Goal: Information Seeking & Learning: Learn about a topic

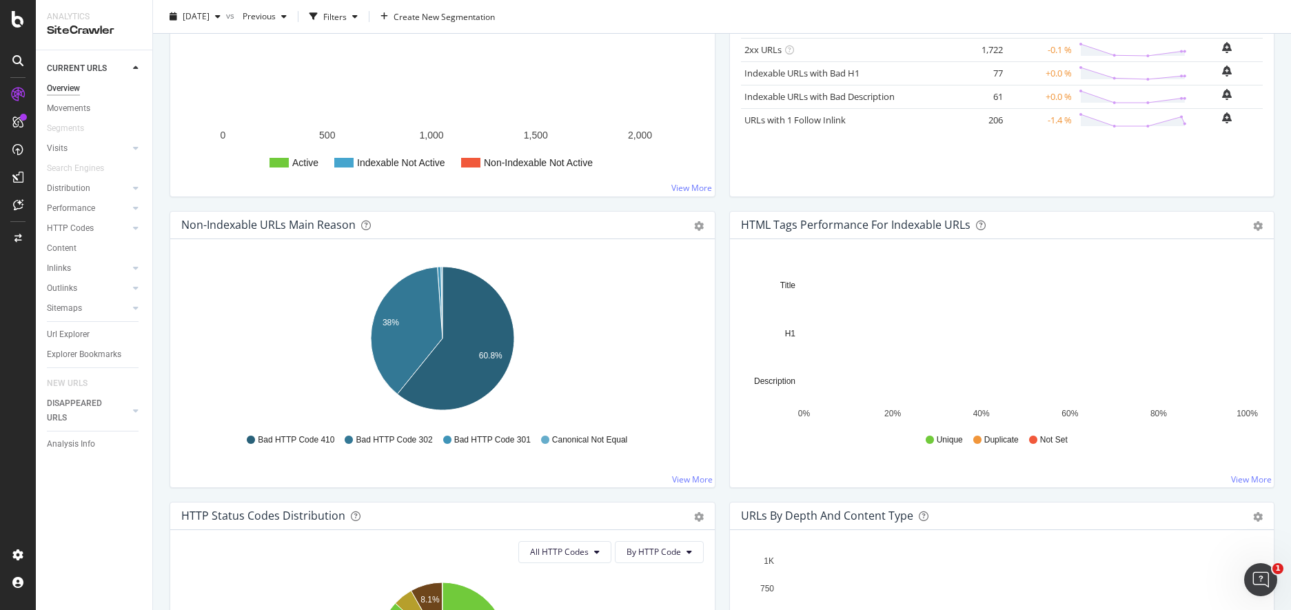
scroll to position [336, 0]
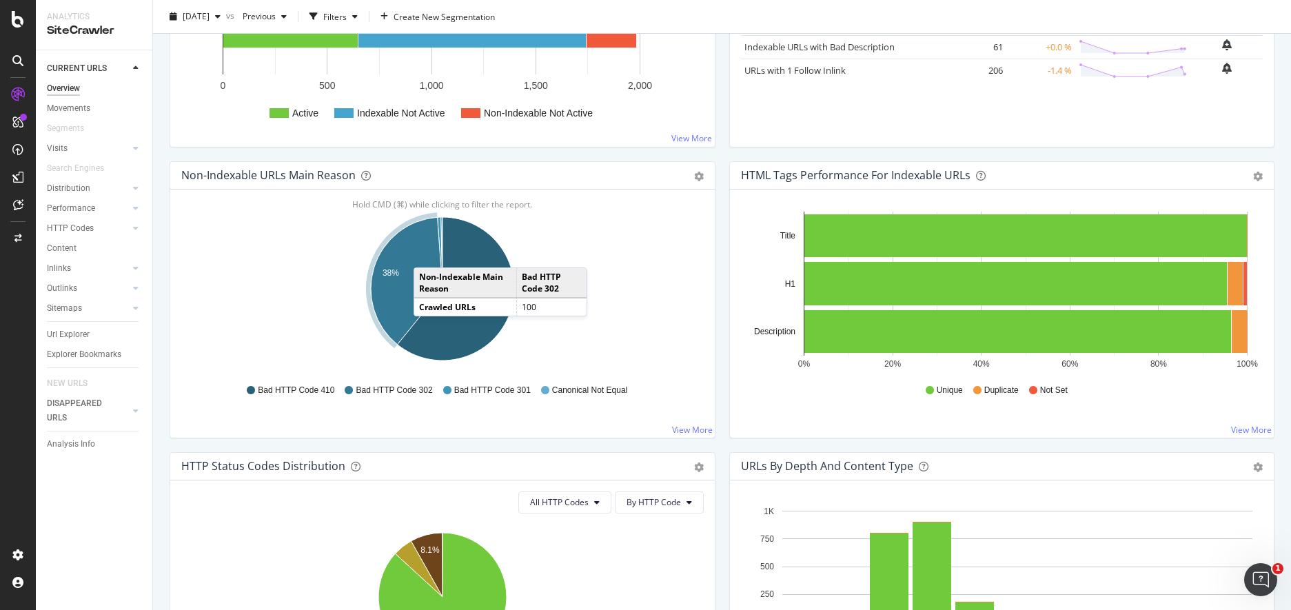
click at [427, 254] on icon "A chart." at bounding box center [407, 281] width 72 height 128
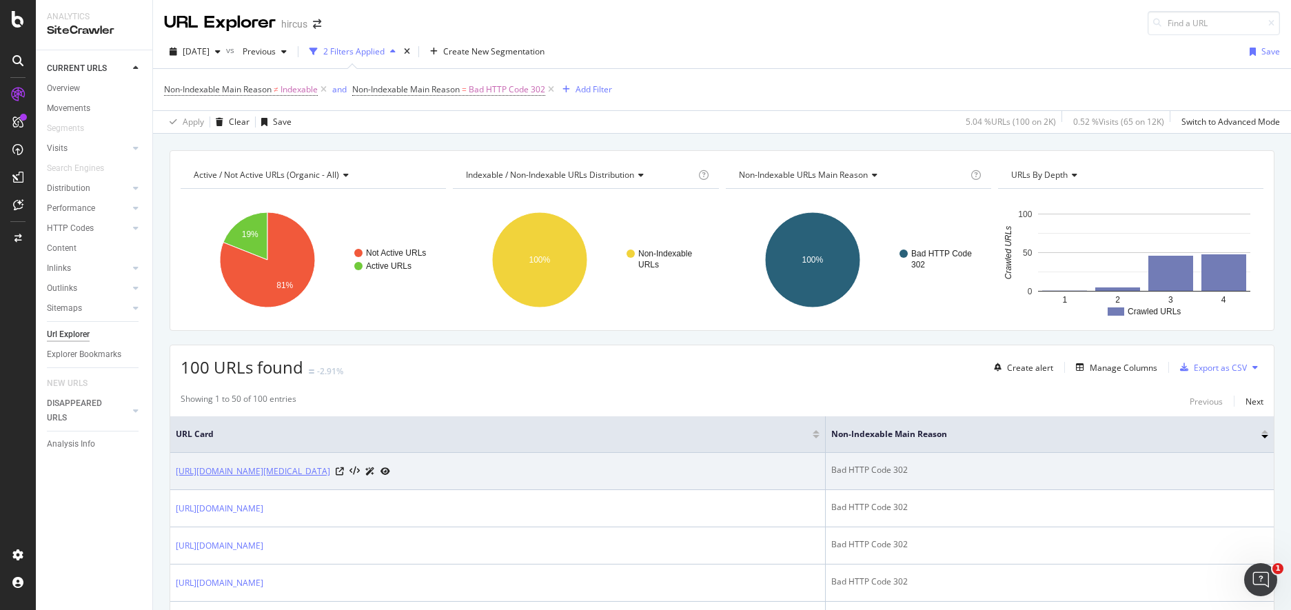
click at [330, 467] on link "https://www.hircus.fr/bonnets-cagoules-cachemire/285-bonnet-torsades-bleu-clair…" at bounding box center [253, 472] width 154 height 14
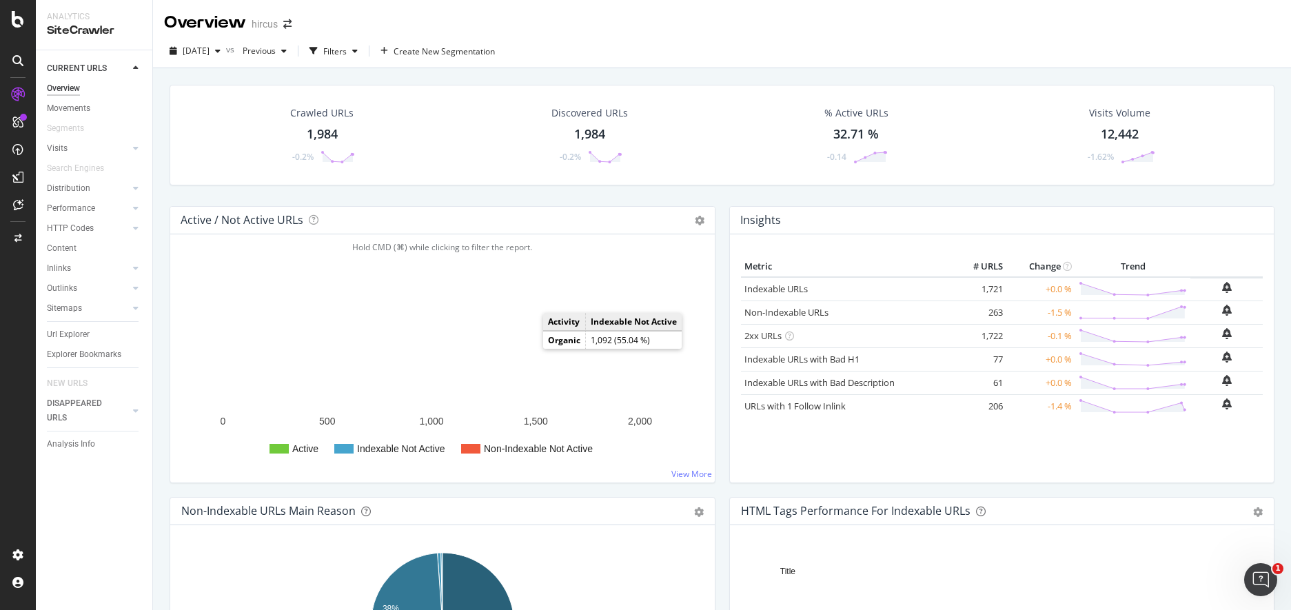
scroll to position [269, 0]
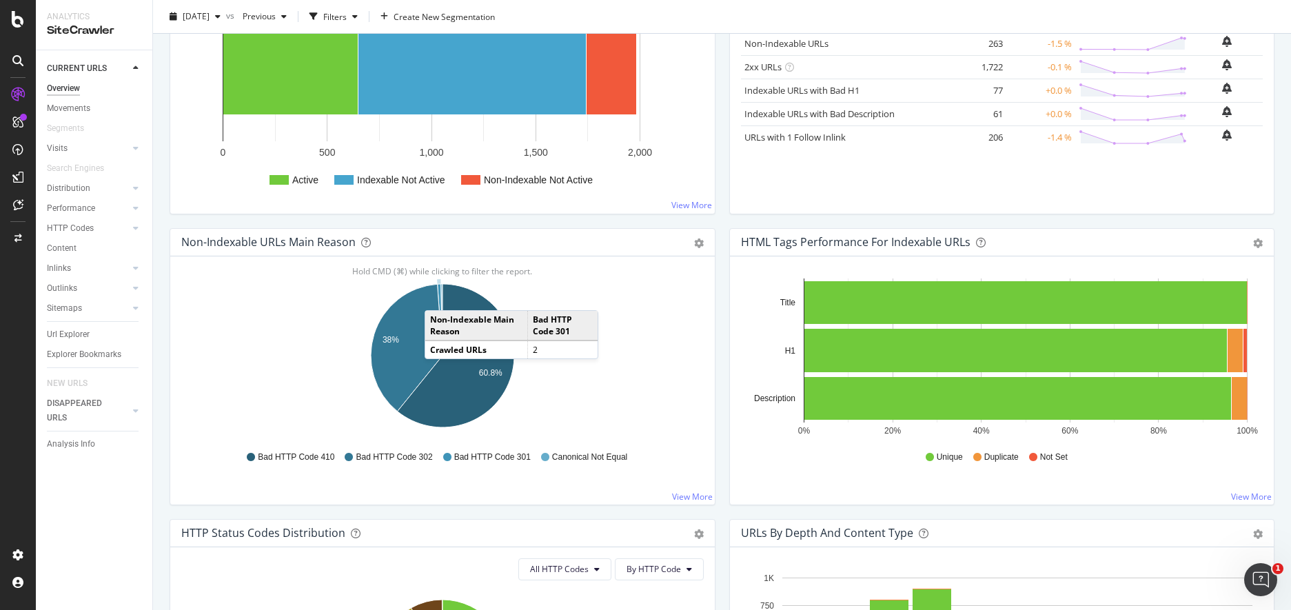
click at [438, 296] on icon "A chart." at bounding box center [440, 320] width 5 height 72
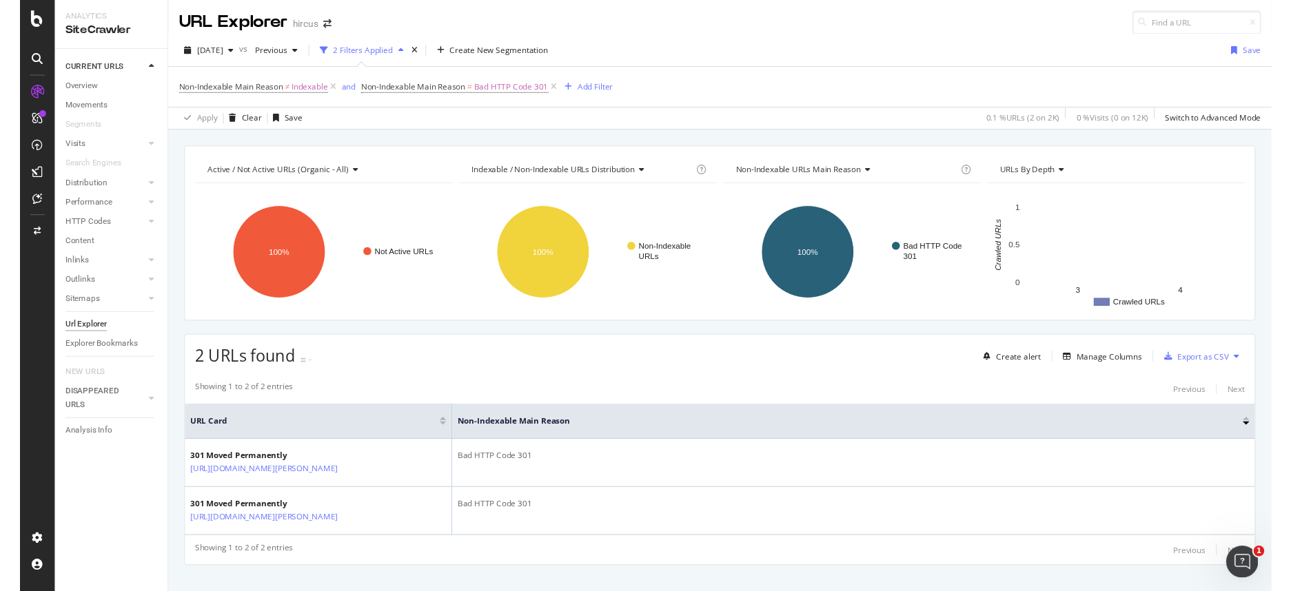
scroll to position [48, 0]
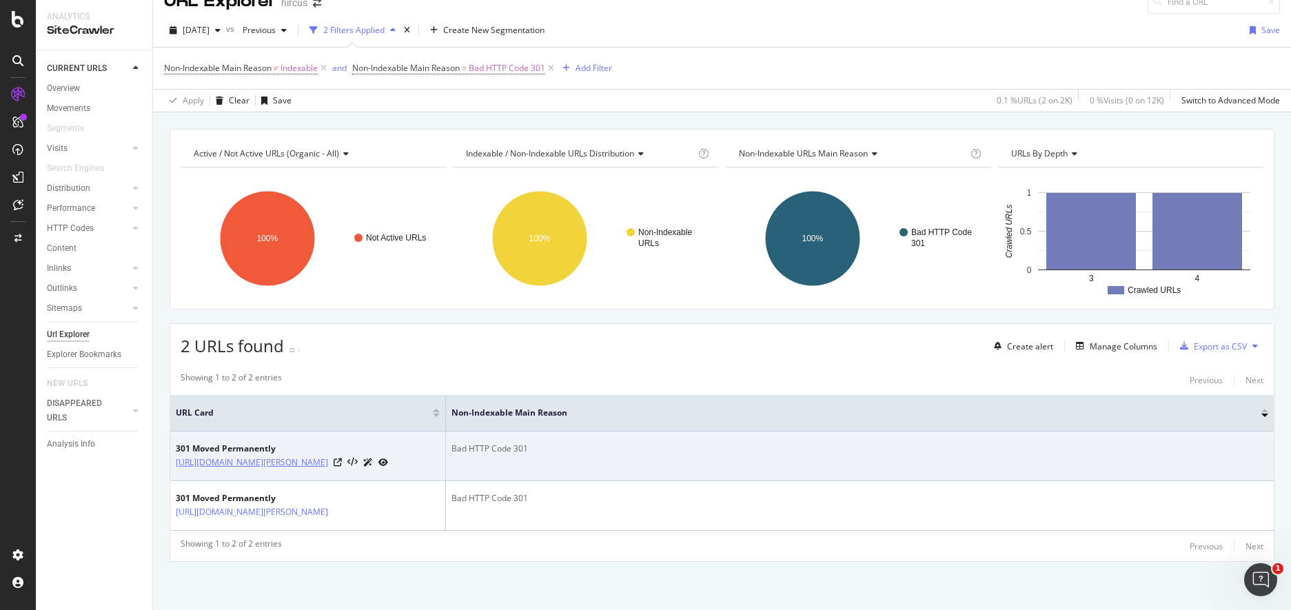
click at [328, 456] on link "http://hircus.fr/en/women/5015-milano-knit-red-cardigan-denise.html" at bounding box center [252, 463] width 152 height 14
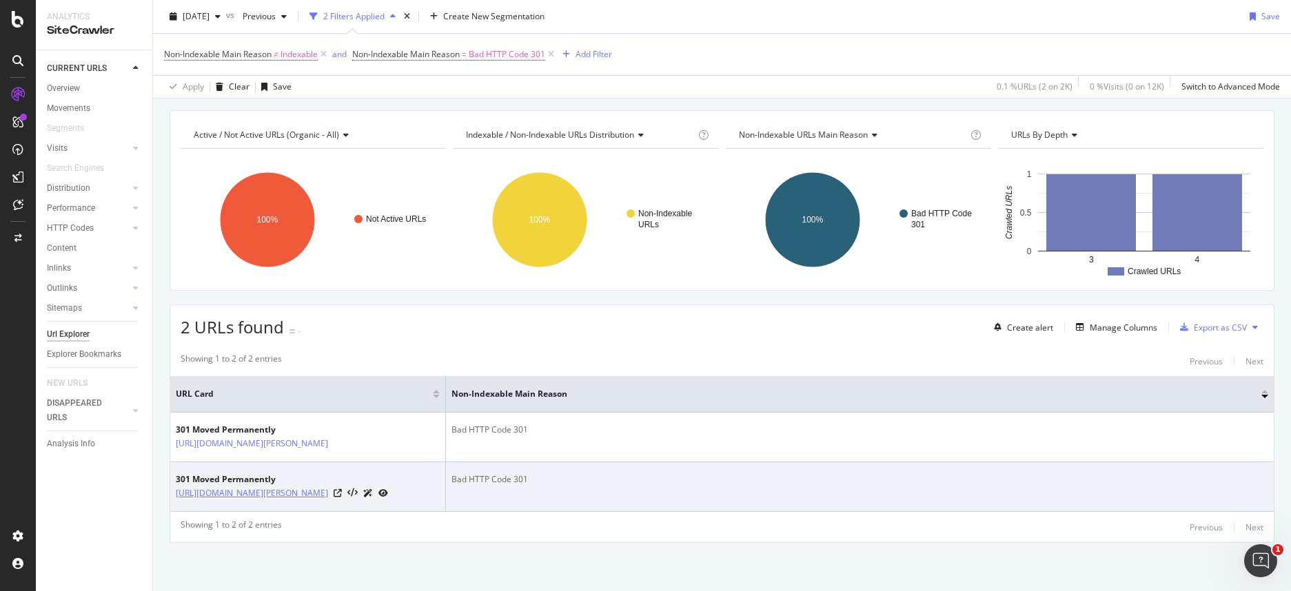
click at [328, 467] on link "[URL][DOMAIN_NAME][PERSON_NAME]" at bounding box center [252, 494] width 152 height 14
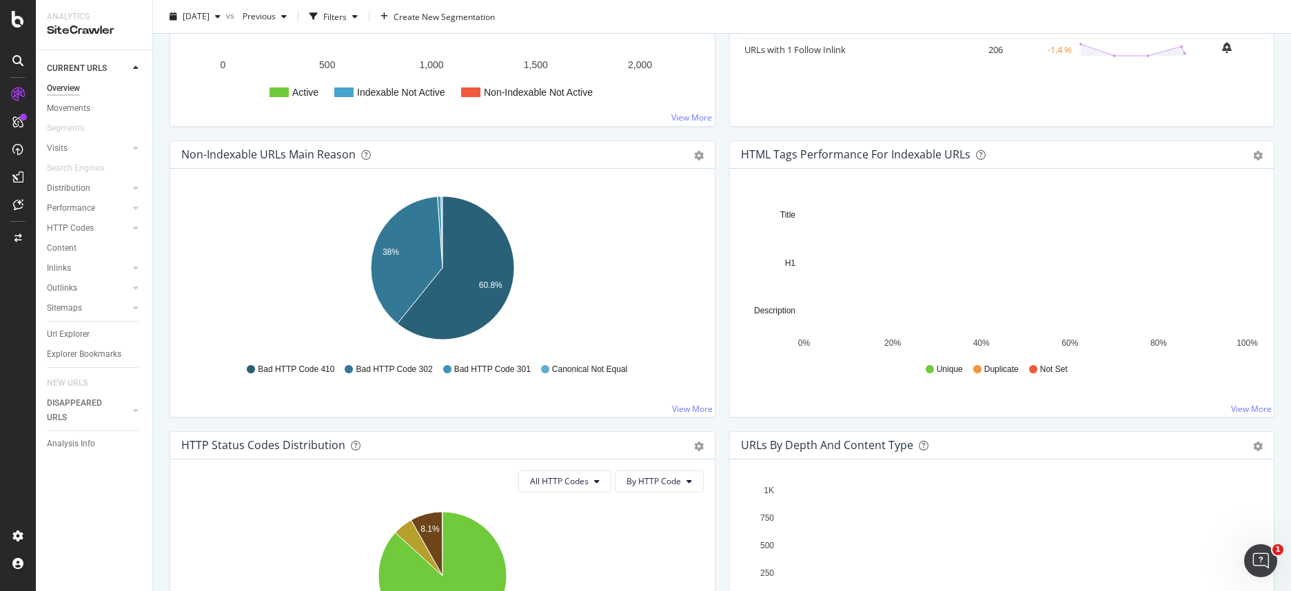
scroll to position [374, 0]
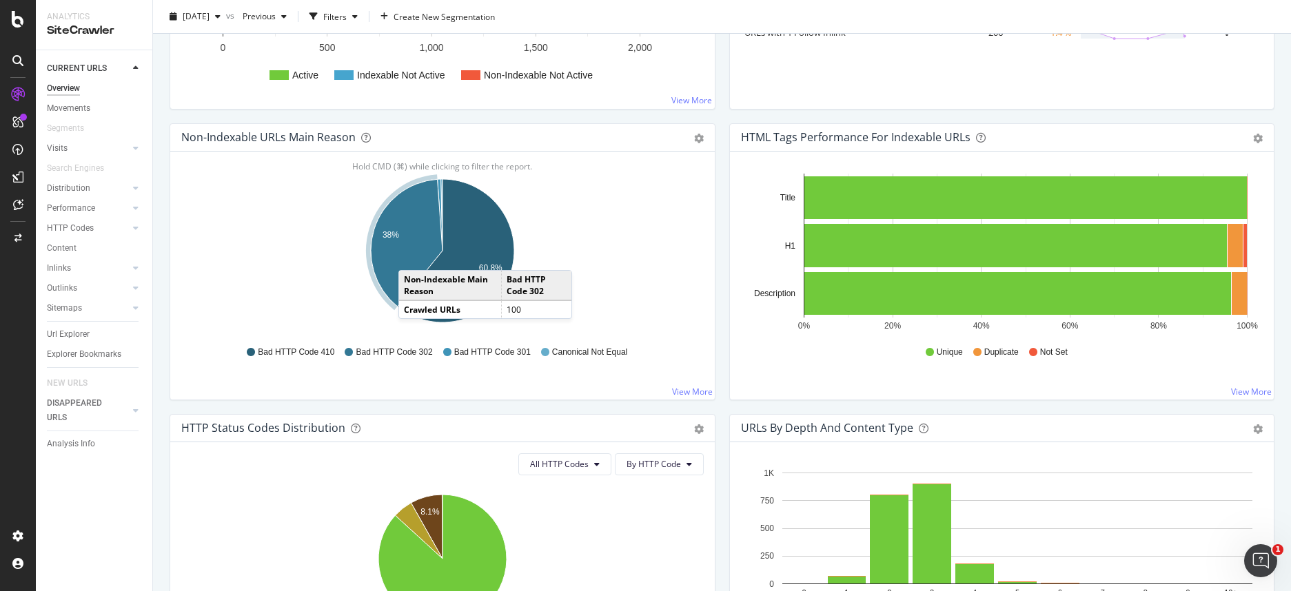
click at [412, 256] on icon "A chart." at bounding box center [407, 243] width 72 height 128
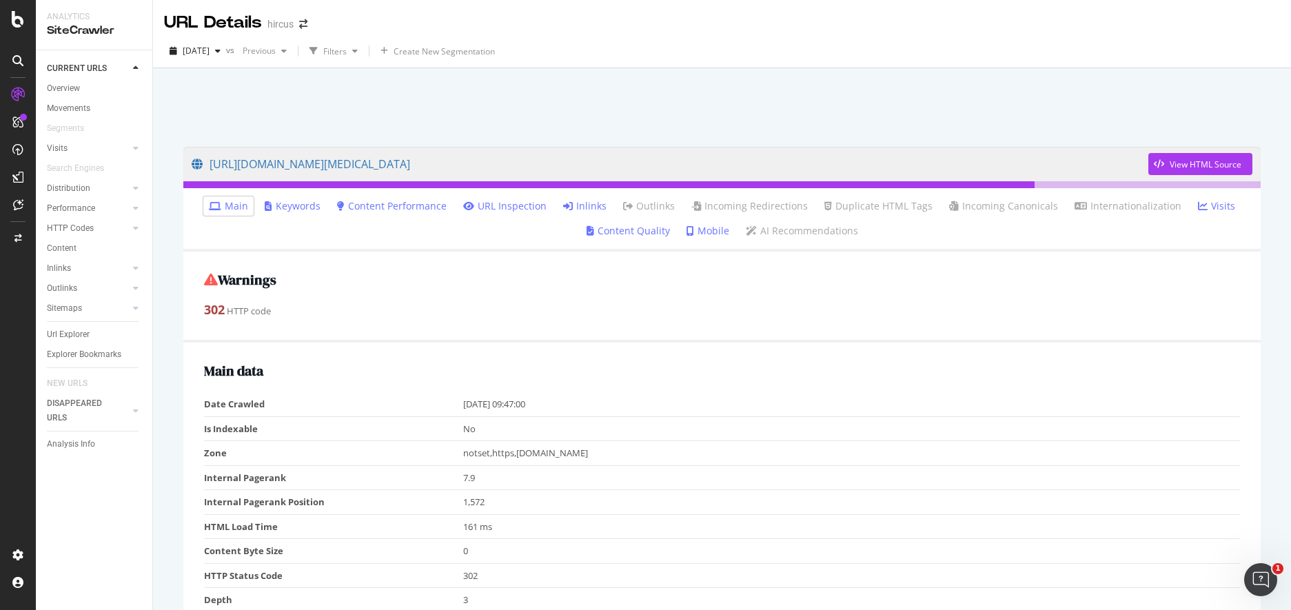
click at [594, 210] on link "Inlinks" at bounding box center [584, 206] width 43 height 14
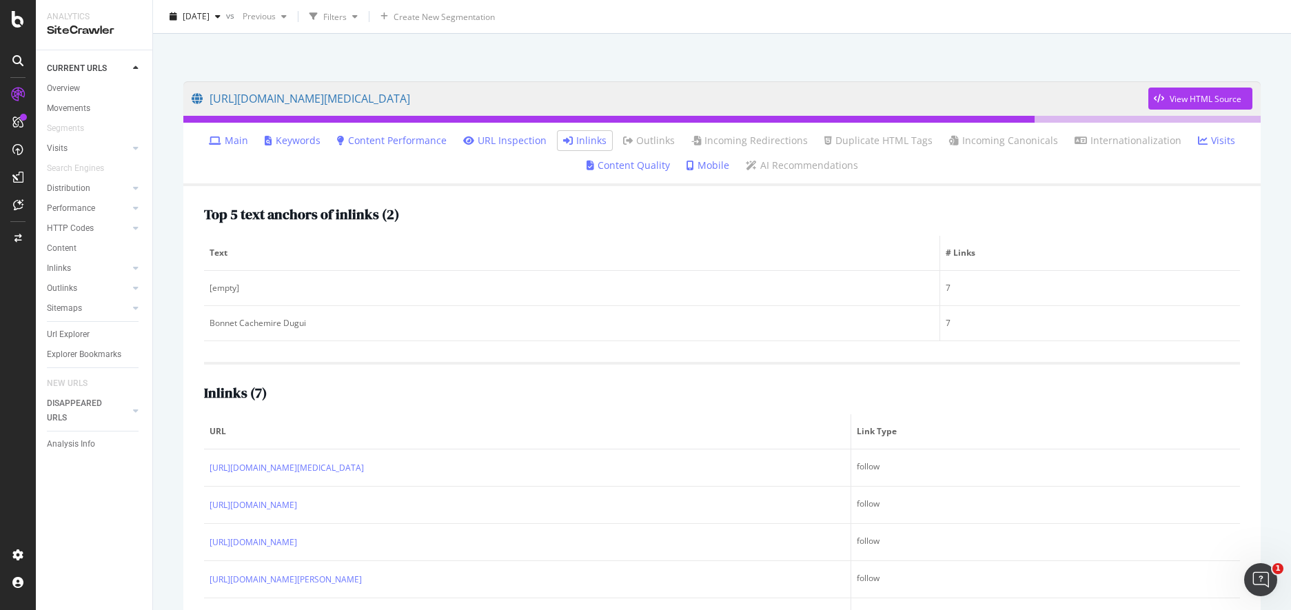
scroll to position [66, 0]
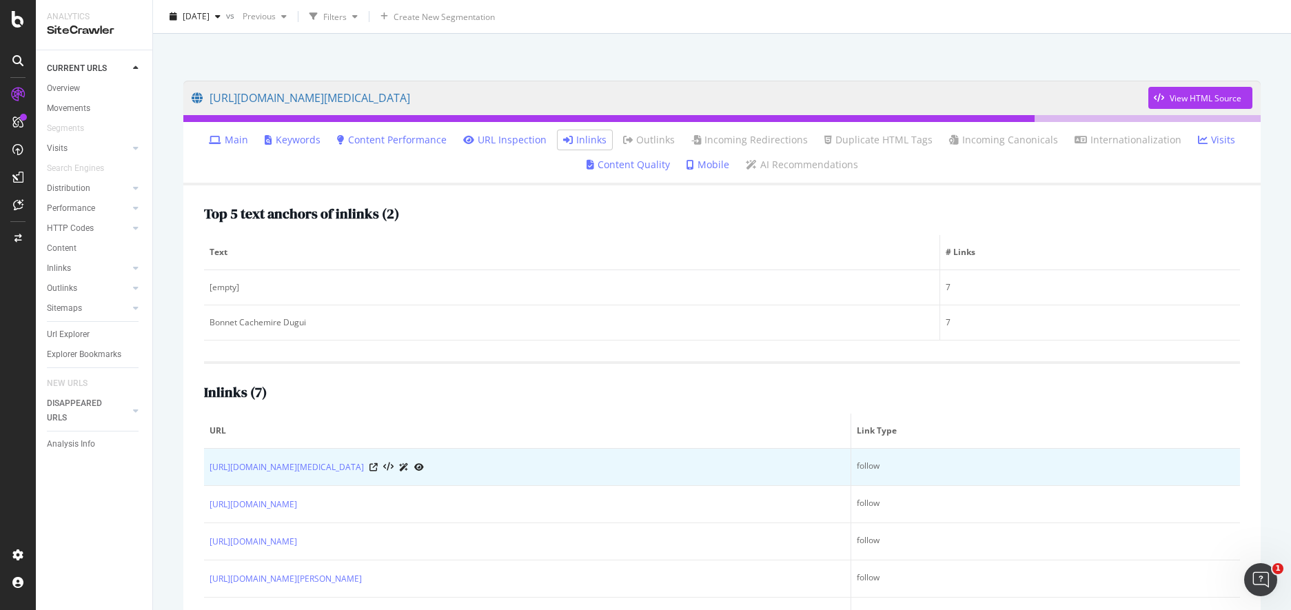
click at [424, 469] on icon at bounding box center [419, 467] width 10 height 8
click at [378, 470] on icon at bounding box center [373, 467] width 8 height 8
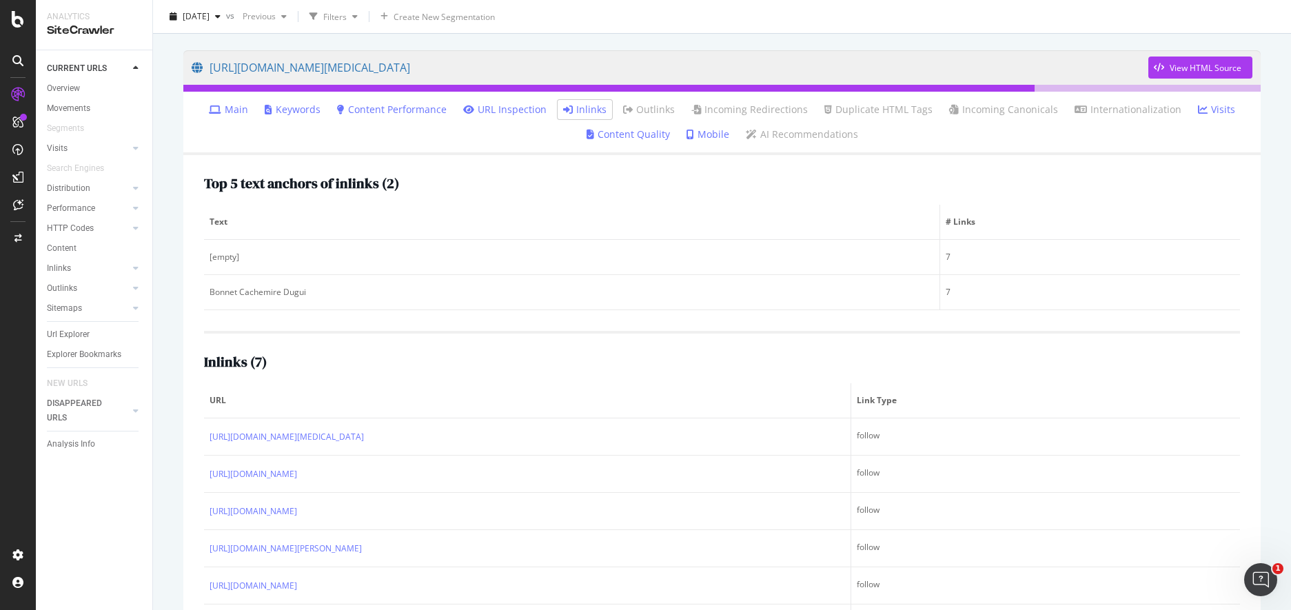
scroll to position [111, 0]
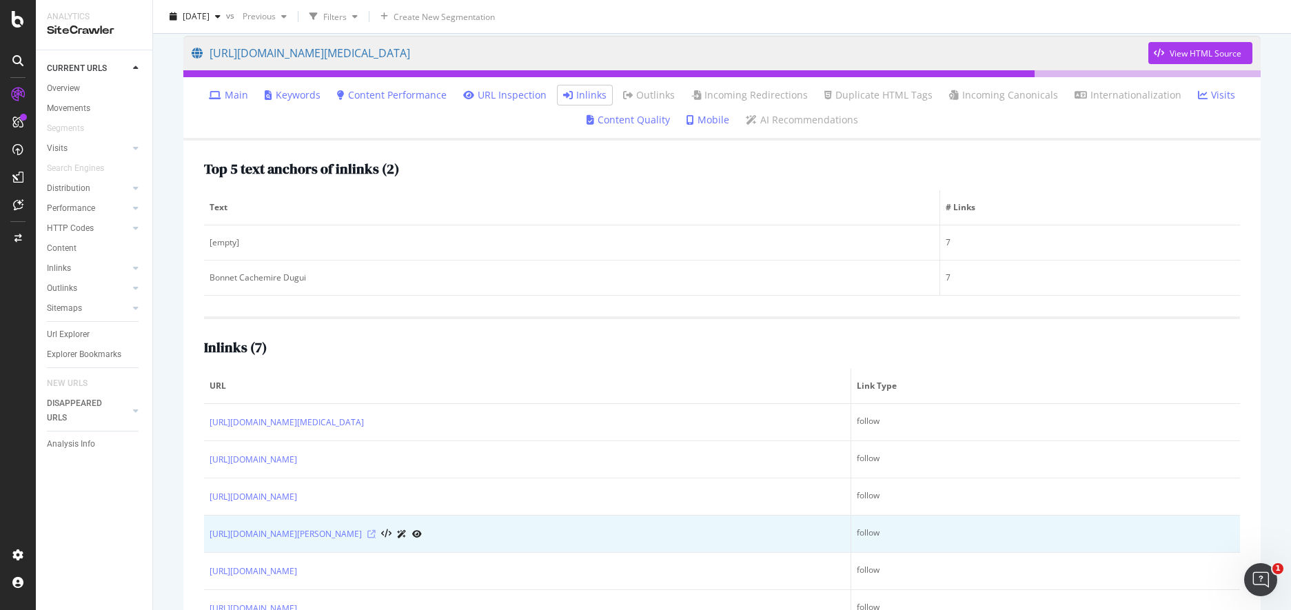
click at [376, 536] on icon at bounding box center [371, 534] width 8 height 8
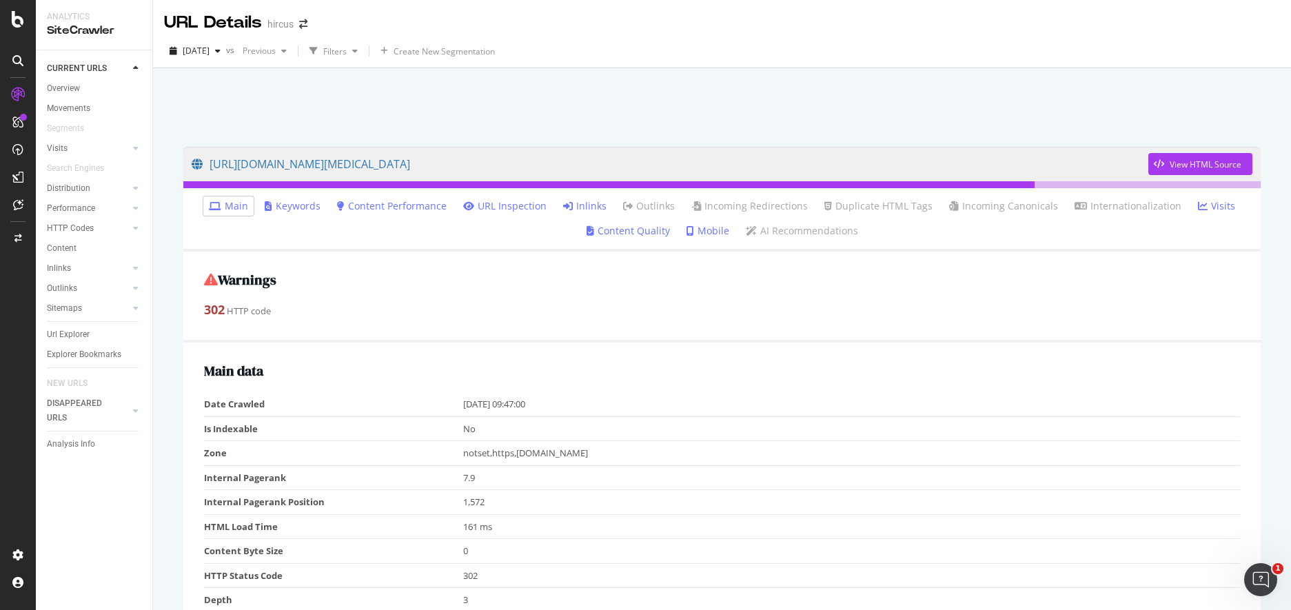
click at [525, 354] on div "Main data Date Crawled 2025-09-23 09:47:00 Is Indexable No Zone notset,https,ww…" at bounding box center [721, 576] width 1077 height 466
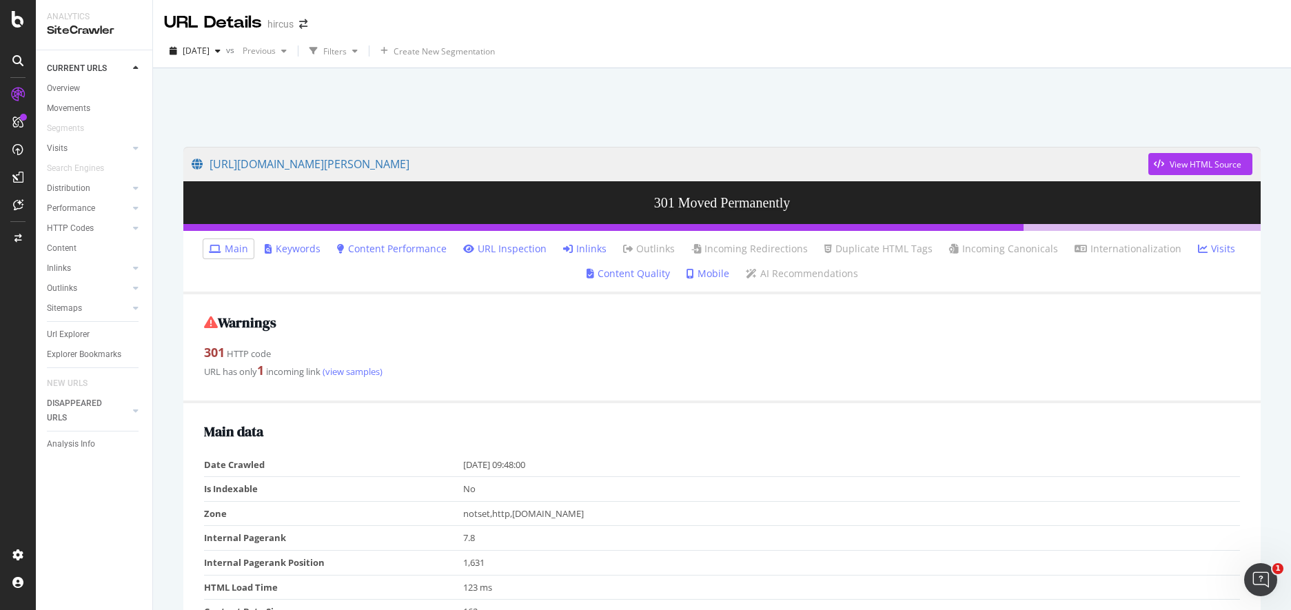
click at [592, 254] on link "Inlinks" at bounding box center [584, 249] width 43 height 14
